Goal: Find specific page/section: Find specific page/section

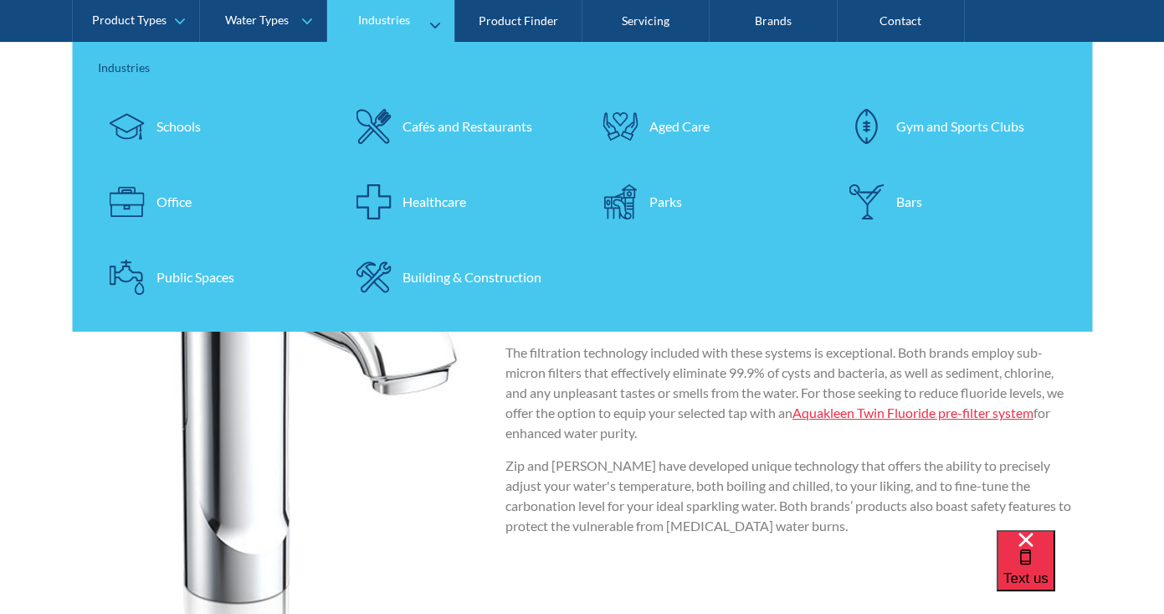
click at [410, 126] on div "Cafés and Restaurants" at bounding box center [468, 126] width 130 height 20
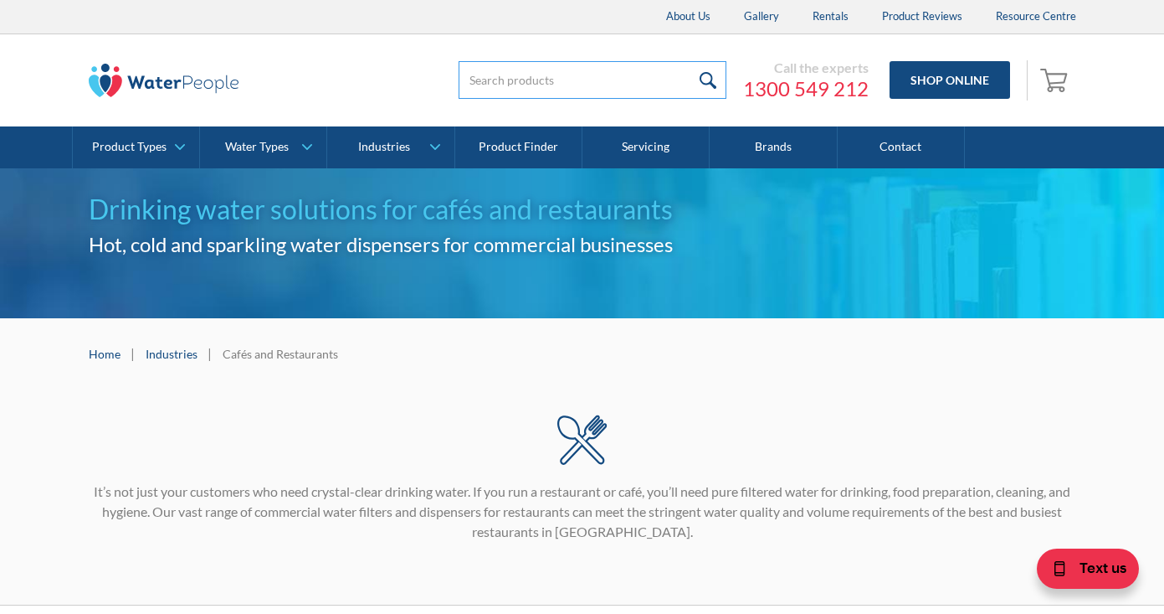
click at [633, 95] on input "search" at bounding box center [593, 80] width 268 height 38
type input "filtered"
click at [710, 80] on input "submit" at bounding box center [709, 80] width 36 height 38
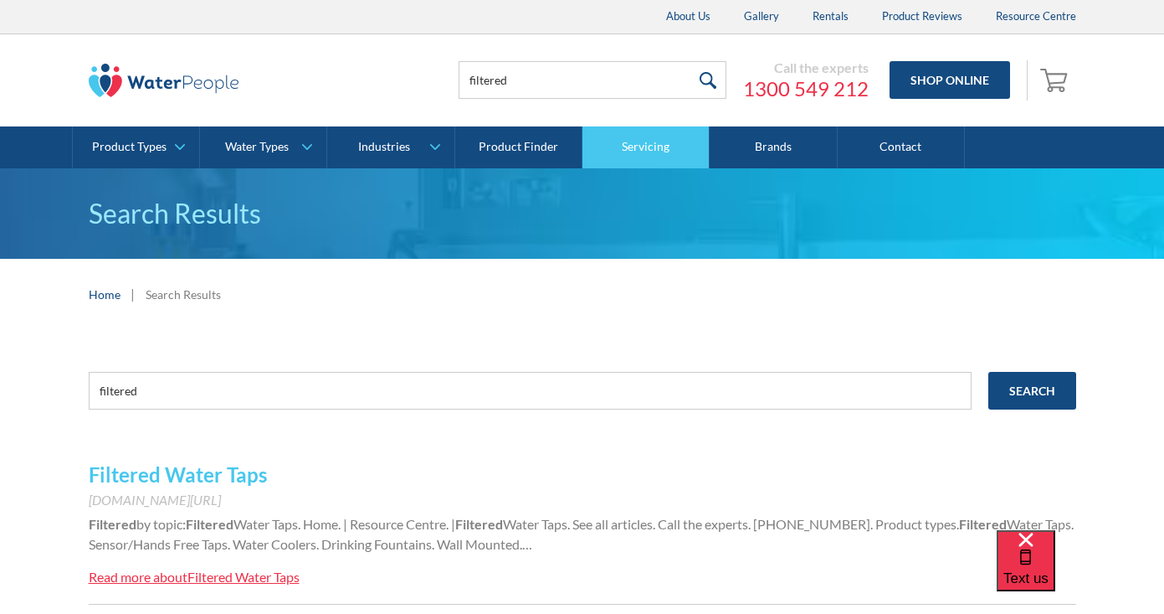
click at [625, 164] on link "Servicing" at bounding box center [646, 147] width 127 height 42
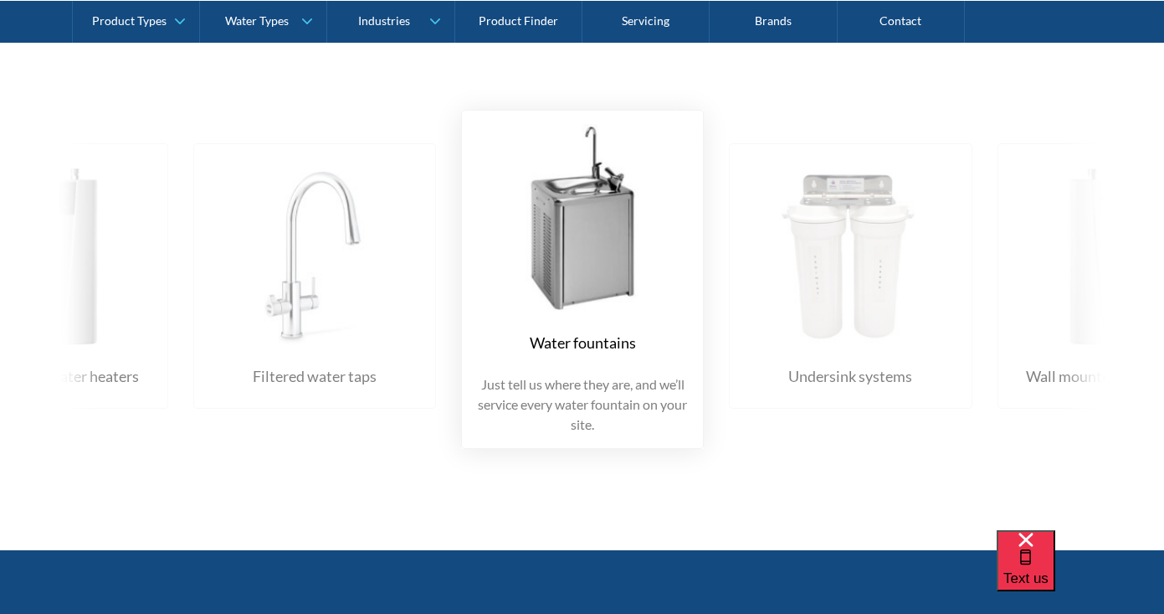
scroll to position [2779, 0]
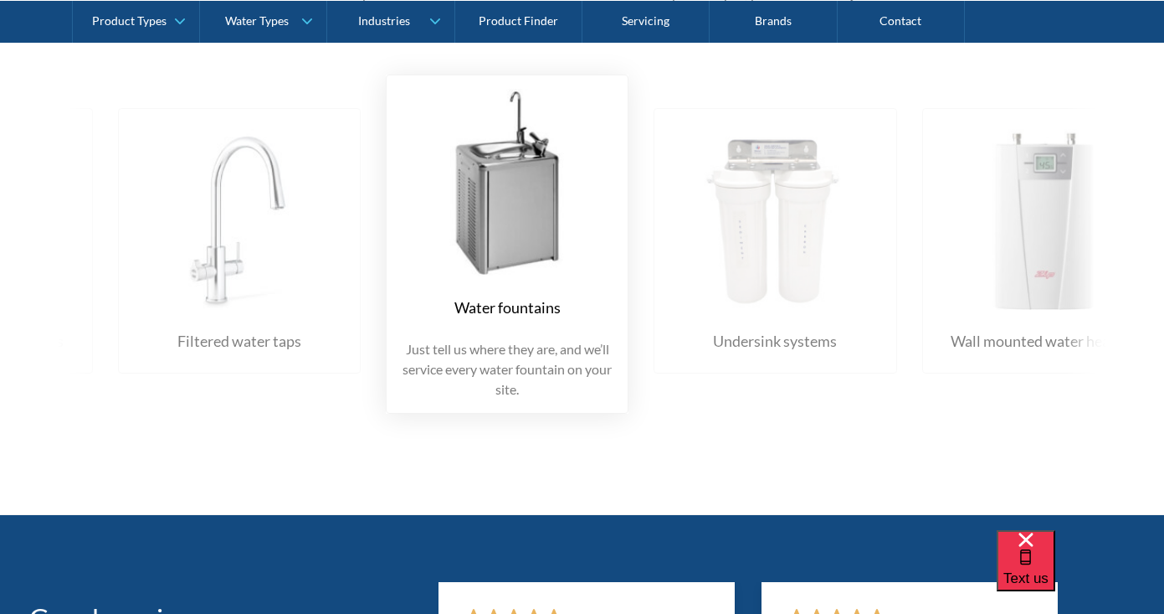
drag, startPoint x: 140, startPoint y: 291, endPoint x: -37, endPoint y: 244, distance: 182.8
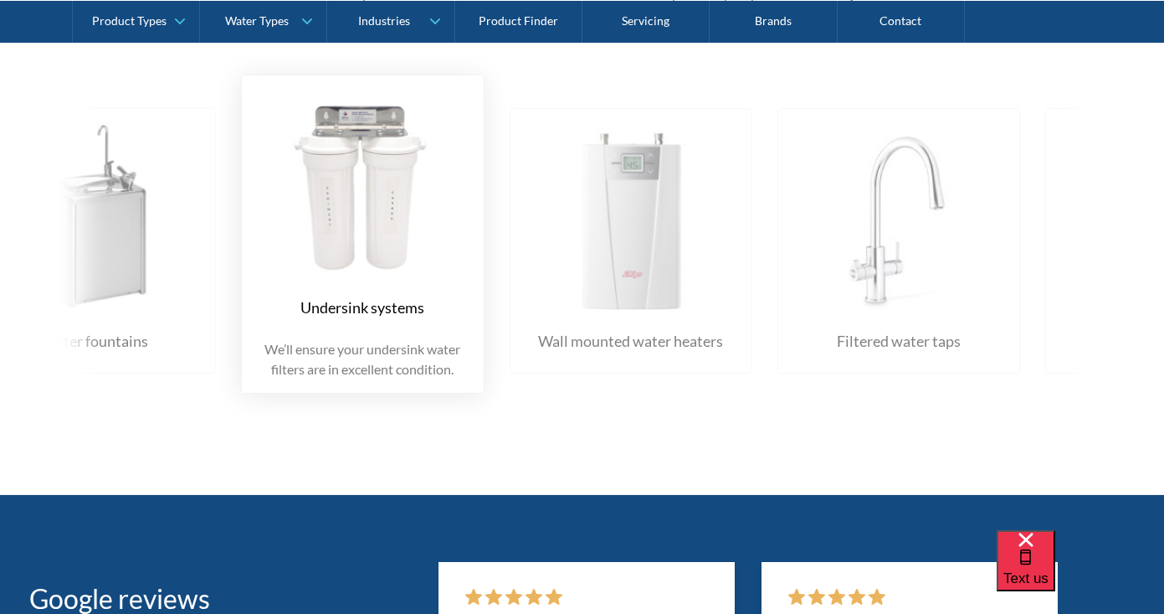
drag, startPoint x: 808, startPoint y: 266, endPoint x: 261, endPoint y: 278, distance: 546.8
click at [517, 275] on img at bounding box center [631, 216] width 228 height 188
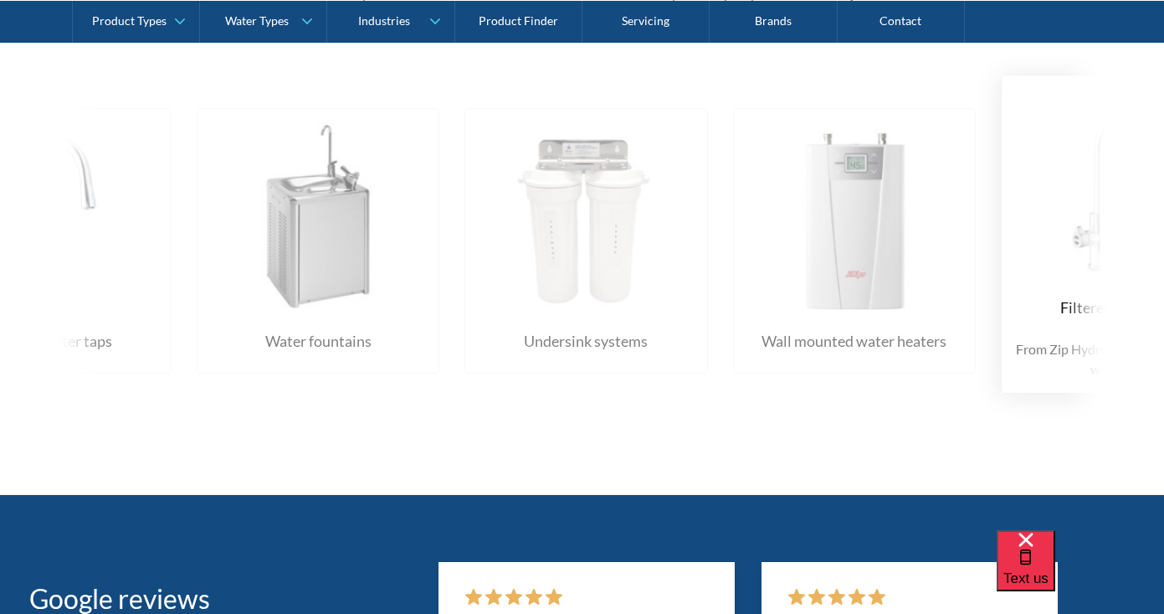
drag, startPoint x: 915, startPoint y: 328, endPoint x: 329, endPoint y: 371, distance: 587.6
click at [329, 371] on div "Water fountains Just tell us where they are, and we’ll service every water foun…" at bounding box center [732, 233] width 3217 height 369
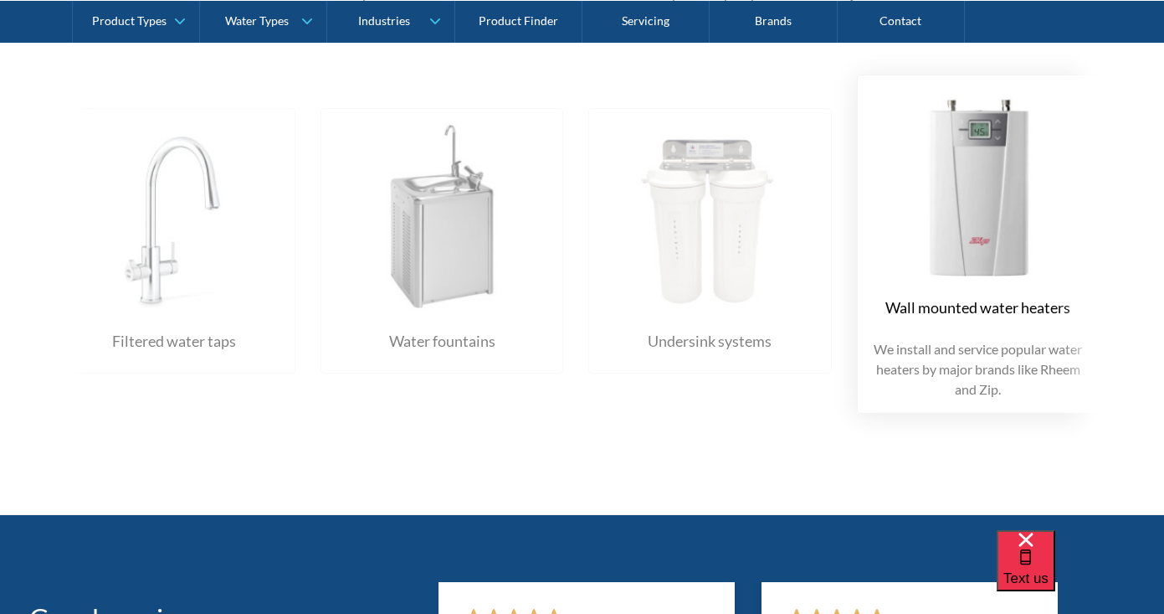
drag, startPoint x: 925, startPoint y: 311, endPoint x: 15, endPoint y: 412, distance: 915.5
click at [75, 409] on div "Water fountains Just tell us where they are, and we’ll service every water foun…" at bounding box center [582, 243] width 1131 height 389
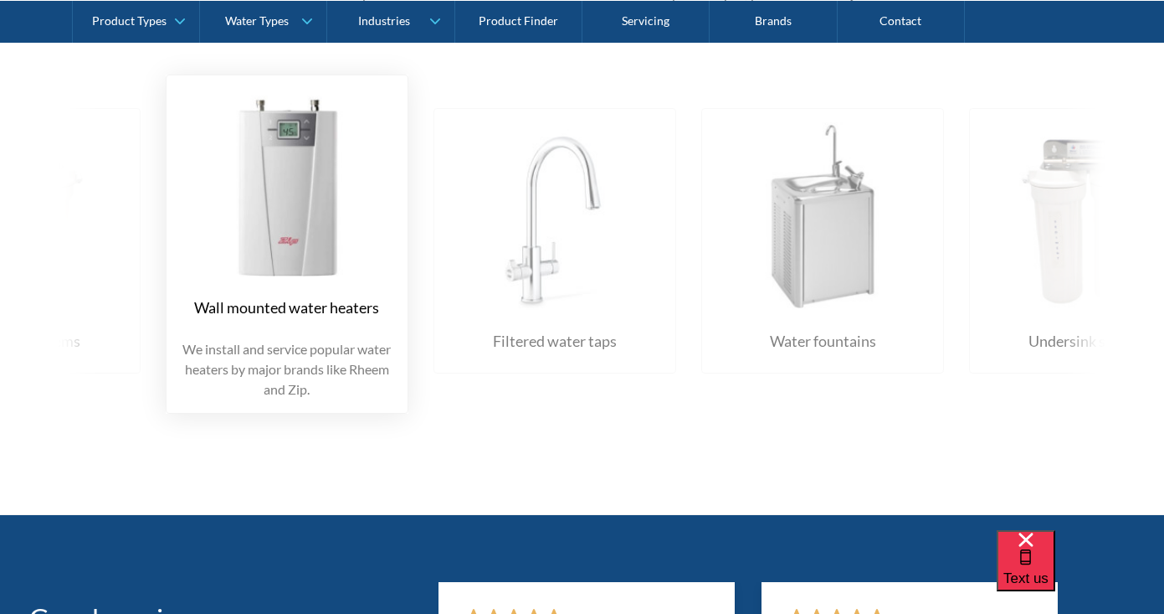
drag, startPoint x: 515, startPoint y: 321, endPoint x: 44, endPoint y: 311, distance: 470.6
click at [166, 320] on div "Wall mounted water heaters We install and service popular water heaters by majo…" at bounding box center [287, 244] width 243 height 339
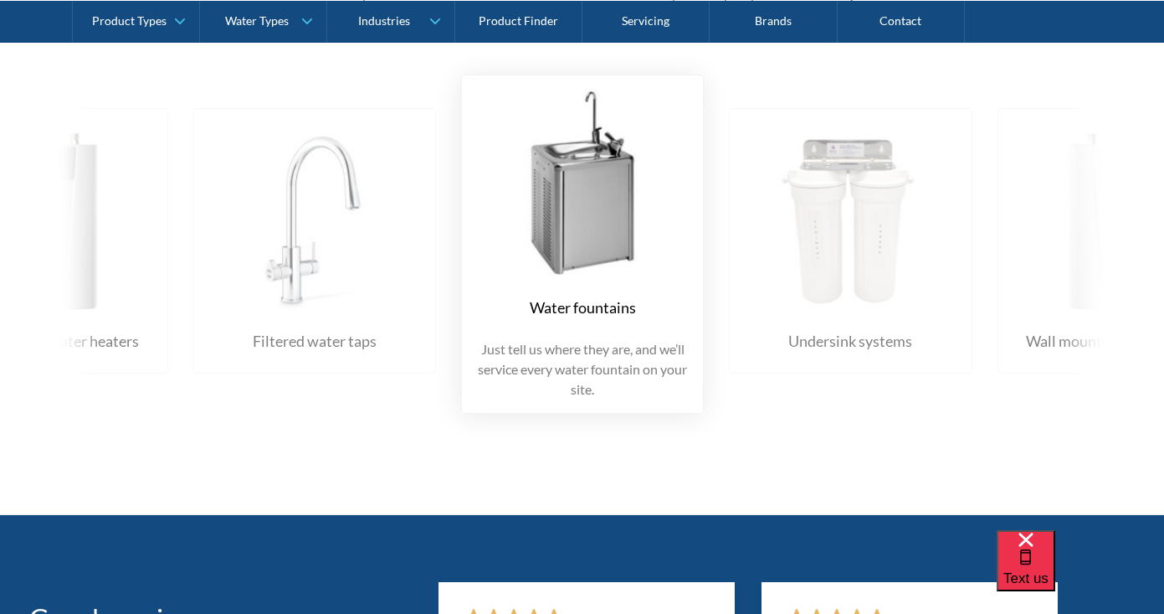
drag, startPoint x: 707, startPoint y: 215, endPoint x: 188, endPoint y: 237, distance: 519.5
click at [604, 305] on div "Water fountains" at bounding box center [583, 307] width 106 height 23
click at [608, 344] on p "Just tell us where they are, and we’ll service every water fountain on your sit…" at bounding box center [583, 369] width 214 height 60
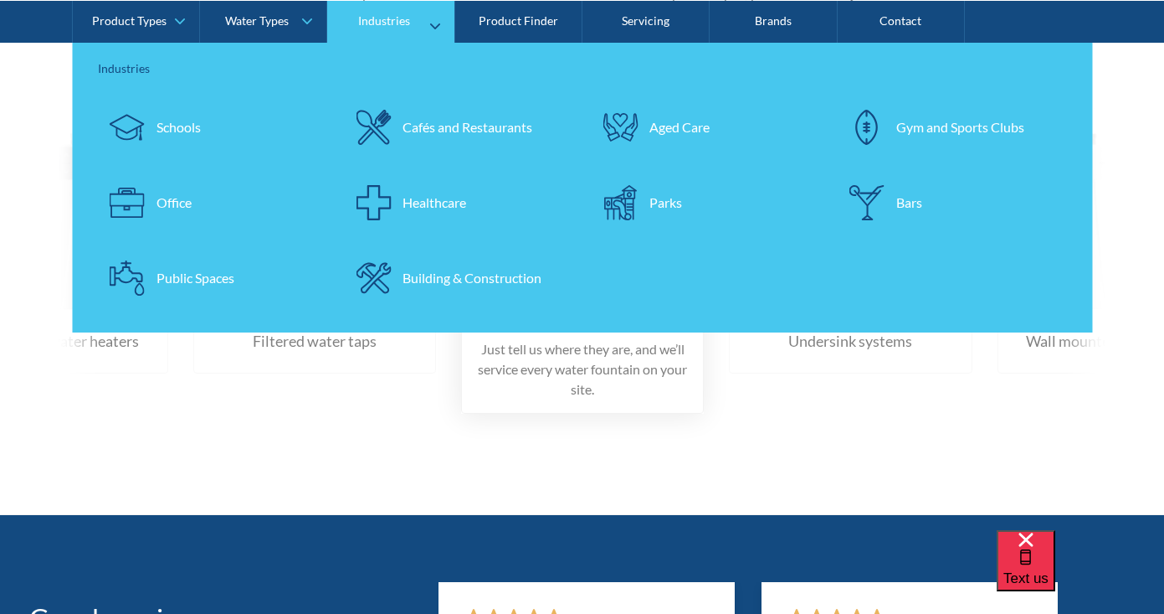
click at [446, 208] on div "Healthcare" at bounding box center [435, 202] width 64 height 20
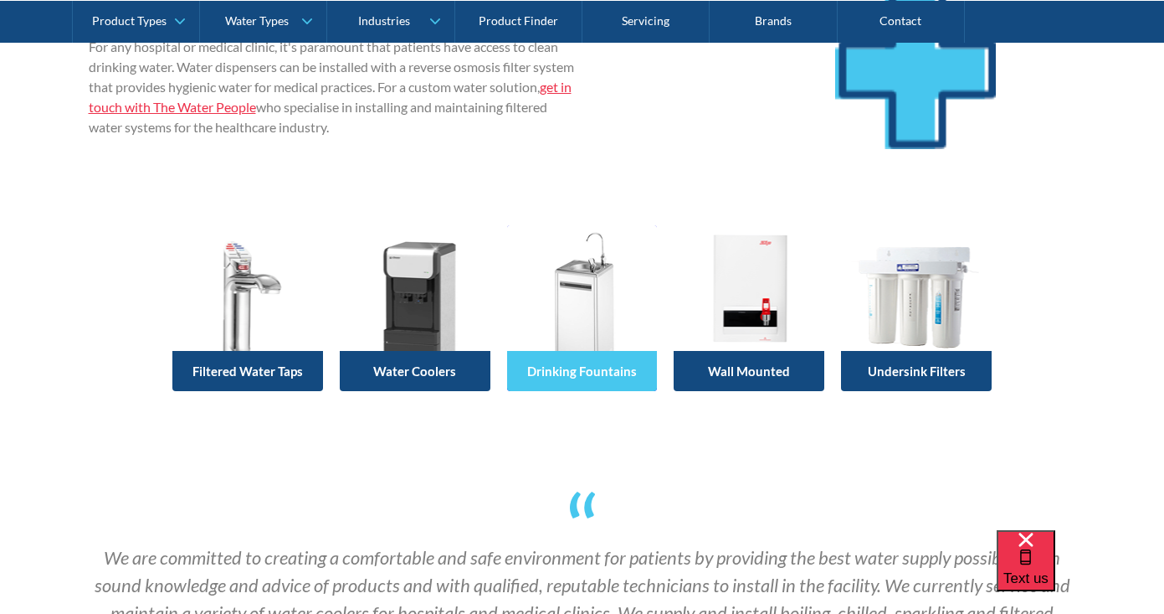
click at [560, 366] on h4 "Drinking Fountains" at bounding box center [583, 370] width 134 height 15
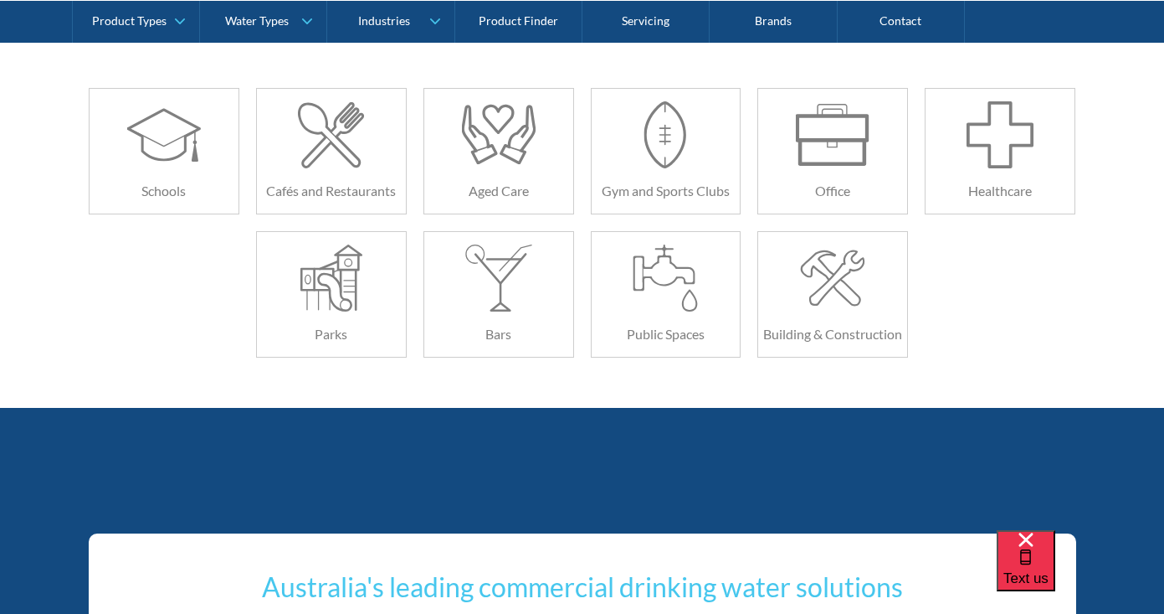
scroll to position [2542, 0]
